Goal: Task Accomplishment & Management: Manage account settings

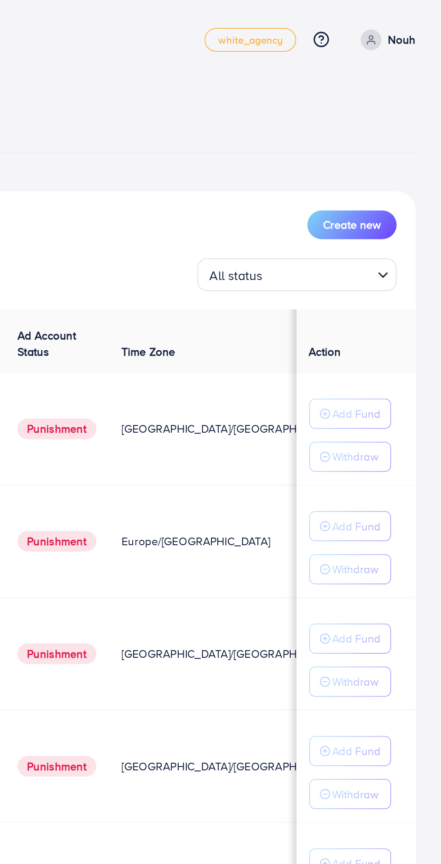
click at [343, 153] on input "Search for option" at bounding box center [372, 155] width 59 height 14
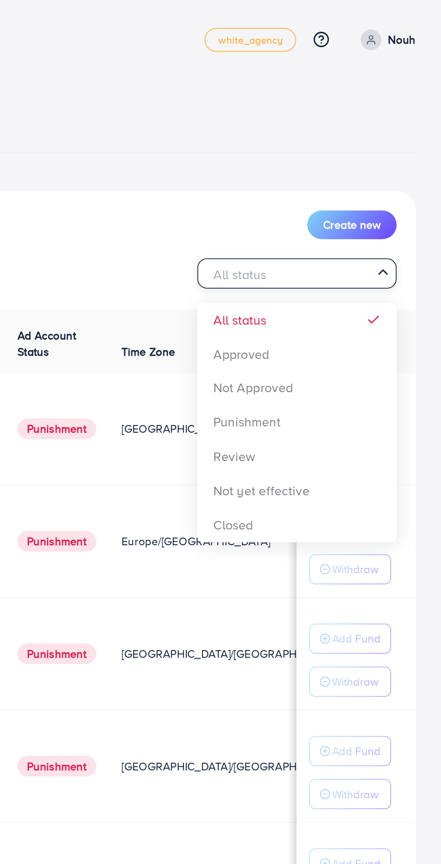
click at [376, 201] on div "List Ad Account Create new All status Loading... All status Approved Not Approv…" at bounding box center [220, 496] width 412 height 777
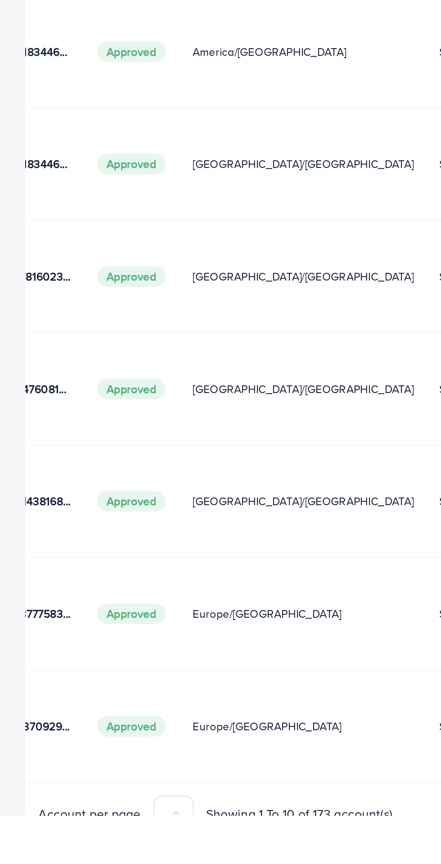
scroll to position [0, 157]
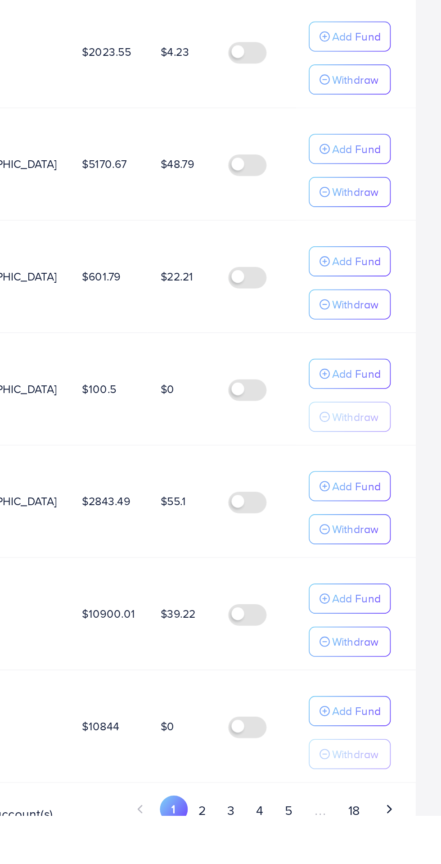
click at [307, 856] on button "2" at bounding box center [306, 860] width 16 height 17
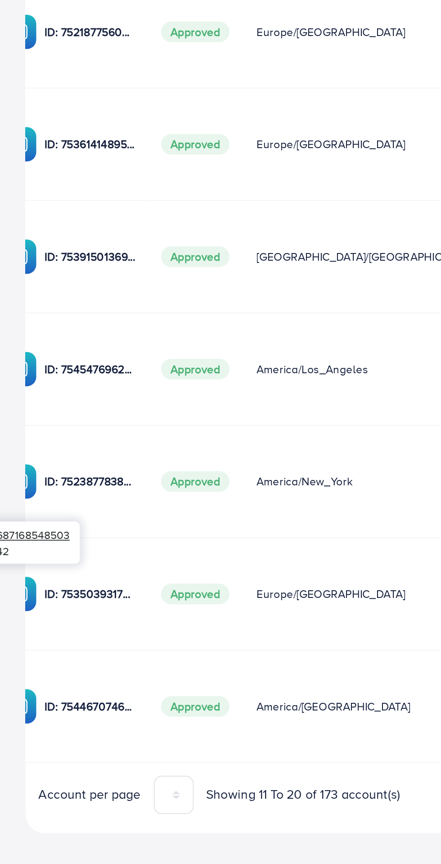
scroll to position [0, 163]
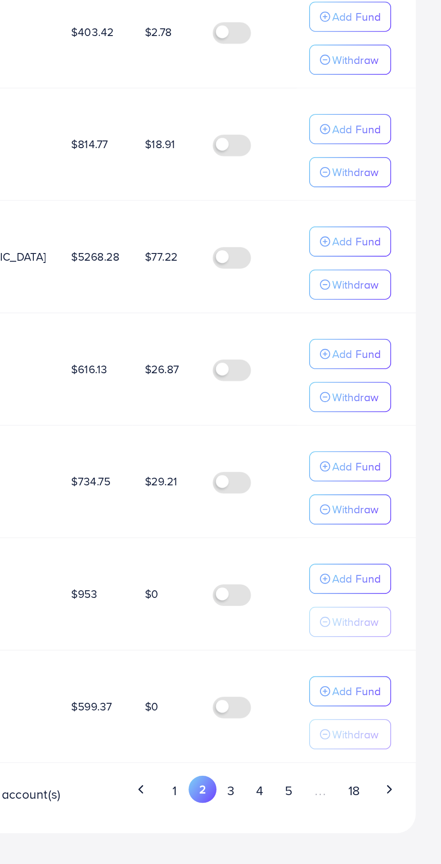
click at [393, 200] on p "Add Fund" at bounding box center [392, 194] width 27 height 11
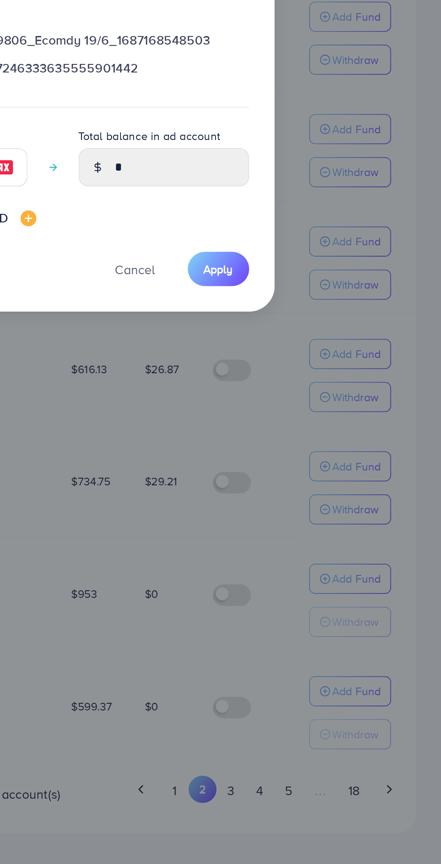
scroll to position [39, 0]
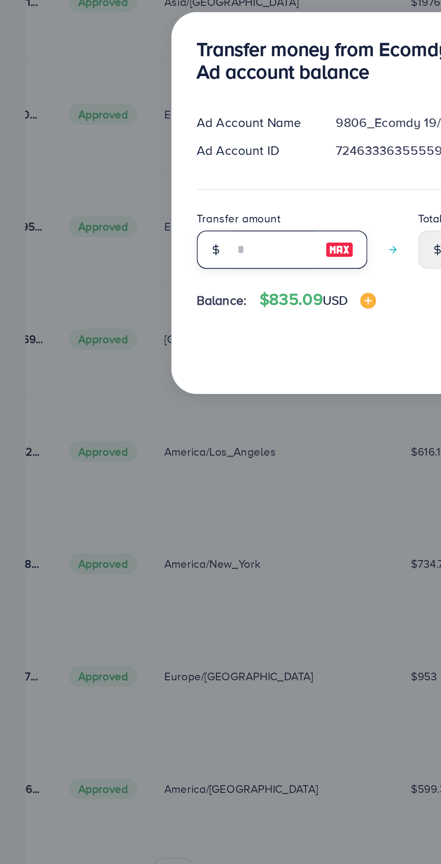
click at [146, 464] on input "number" at bounding box center [154, 471] width 45 height 22
type input "*"
type input "****"
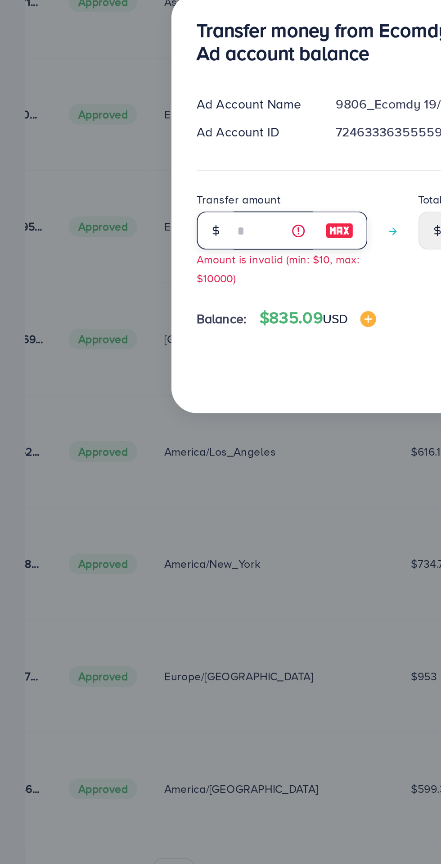
type input "**"
type input "*****"
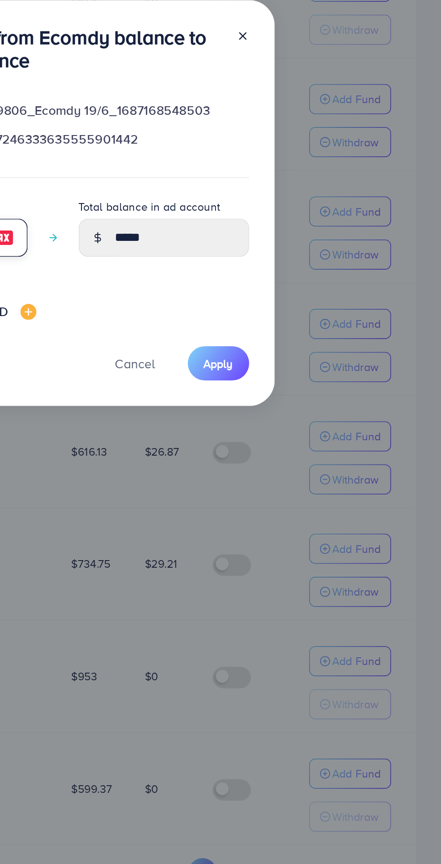
type input "**"
click at [315, 532] on span "Apply" at bounding box center [315, 534] width 17 height 9
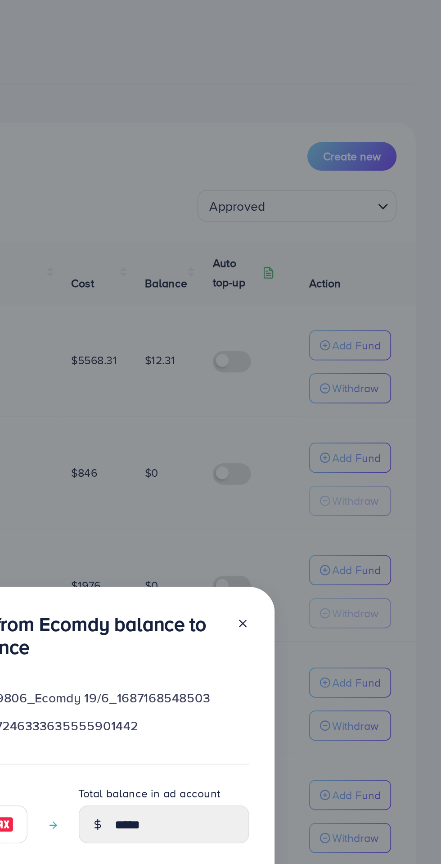
type input "*"
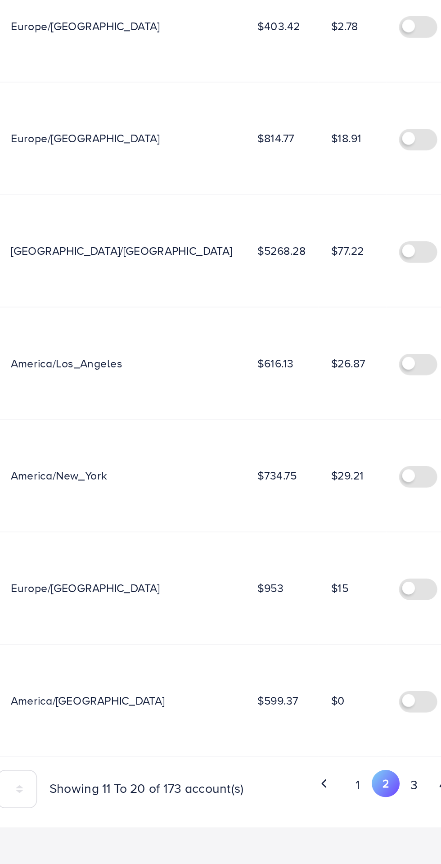
scroll to position [0, 163]
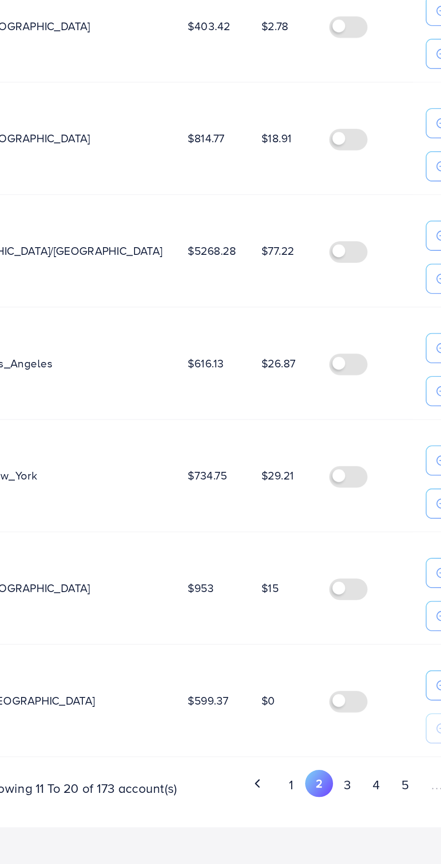
click at [324, 814] on button "3" at bounding box center [322, 819] width 16 height 17
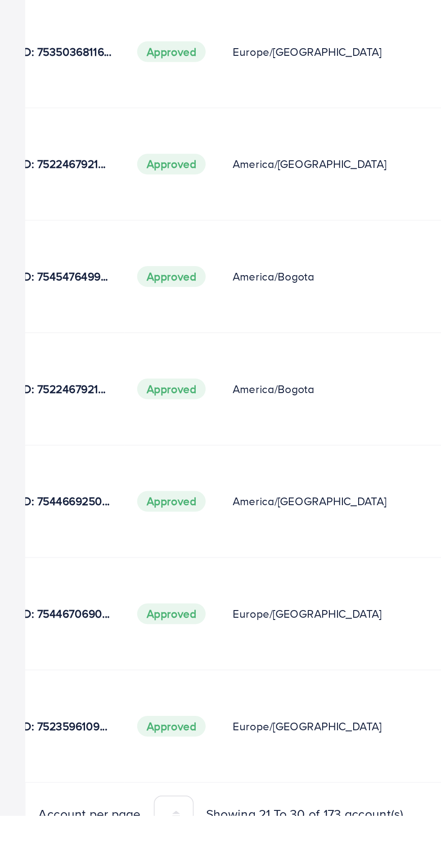
scroll to position [0, 157]
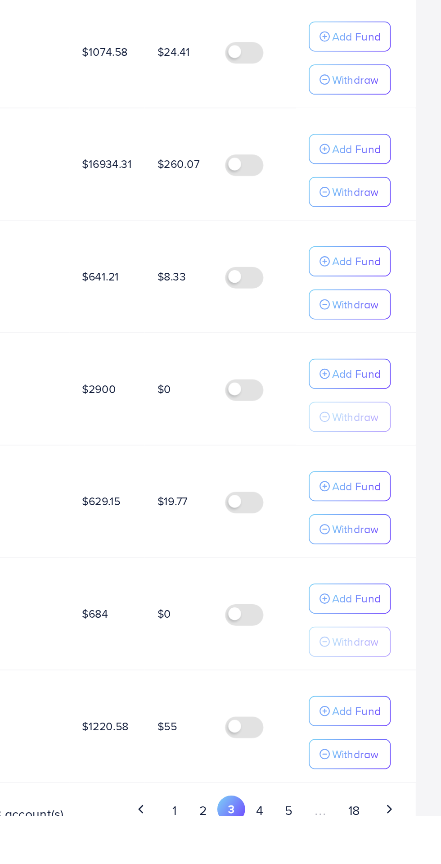
click at [335, 859] on button "4" at bounding box center [338, 860] width 16 height 17
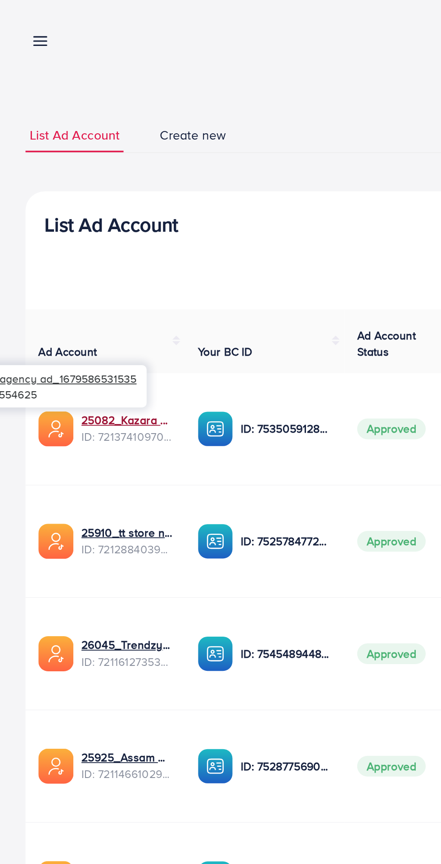
scroll to position [0, 160]
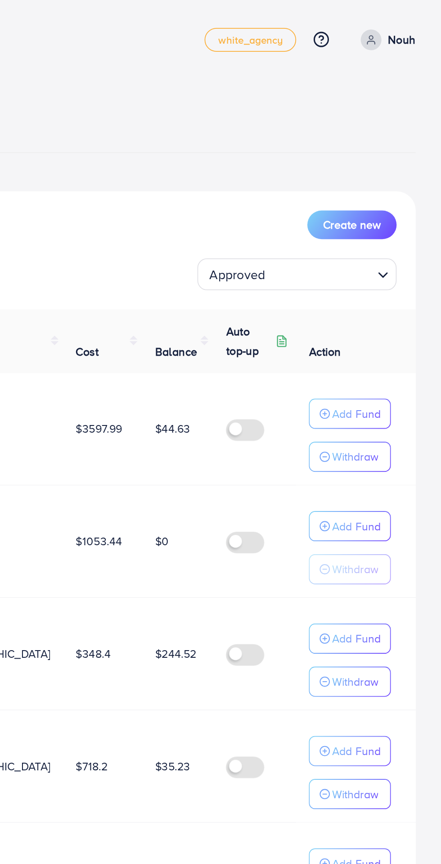
click at [399, 231] on p "Add Fund" at bounding box center [392, 233] width 27 height 11
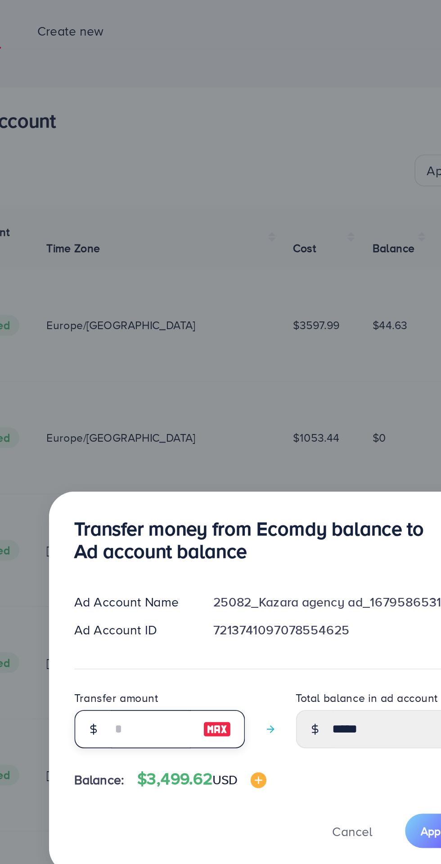
click at [155, 471] on input "number" at bounding box center [154, 471] width 45 height 22
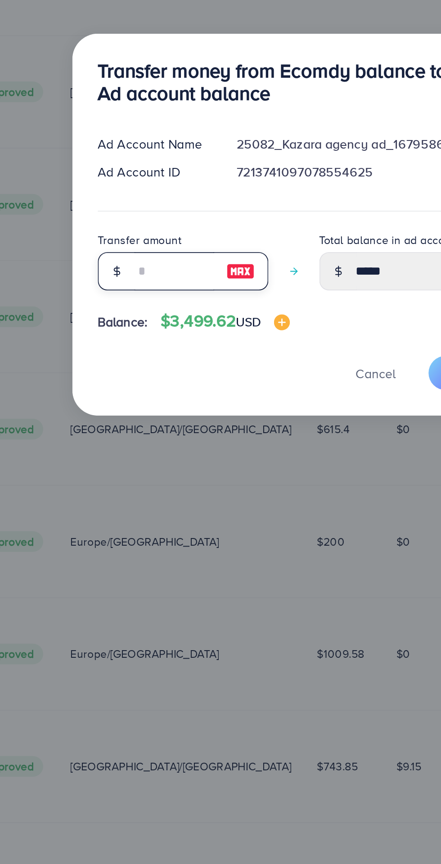
type input "*"
type input "*****"
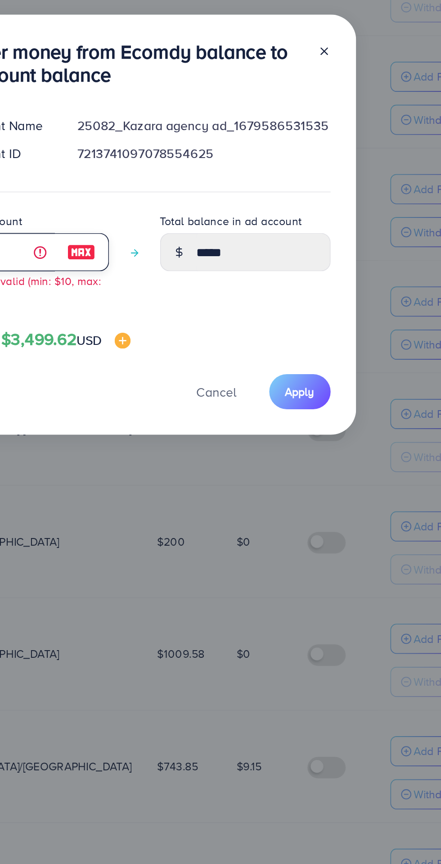
type input "*"
click at [321, 538] on span "Apply" at bounding box center [315, 538] width 17 height 9
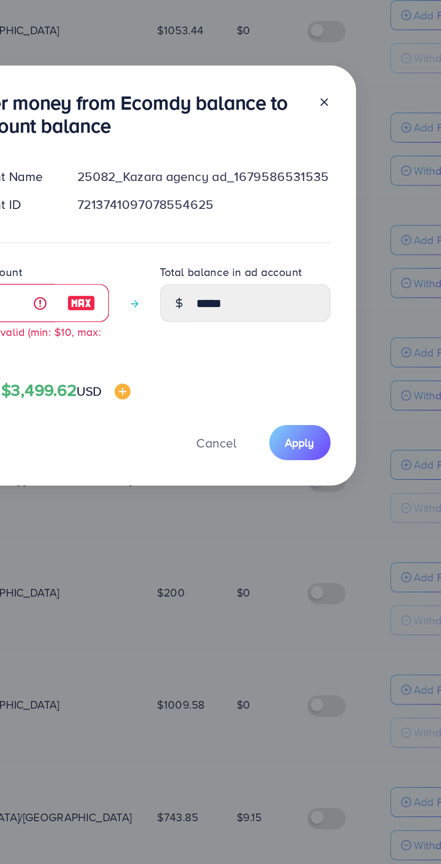
click at [320, 538] on span "Apply" at bounding box center [315, 538] width 17 height 9
